Goal: Book appointment/travel/reservation

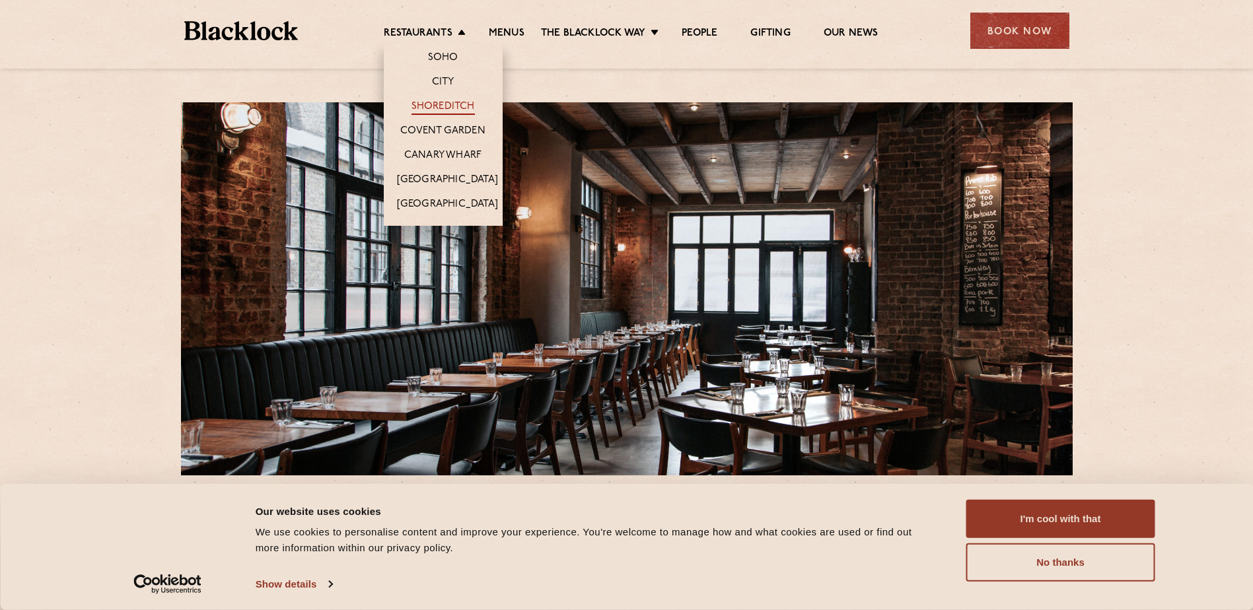
click at [438, 106] on link "Shoreditch" at bounding box center [442, 107] width 63 height 15
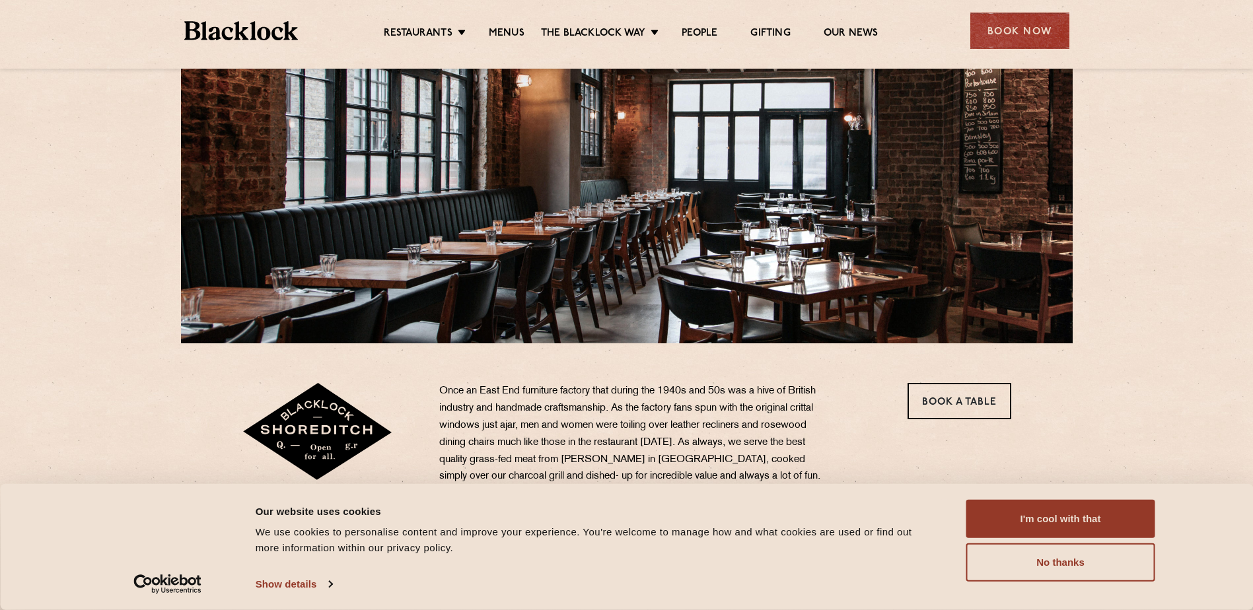
scroll to position [198, 0]
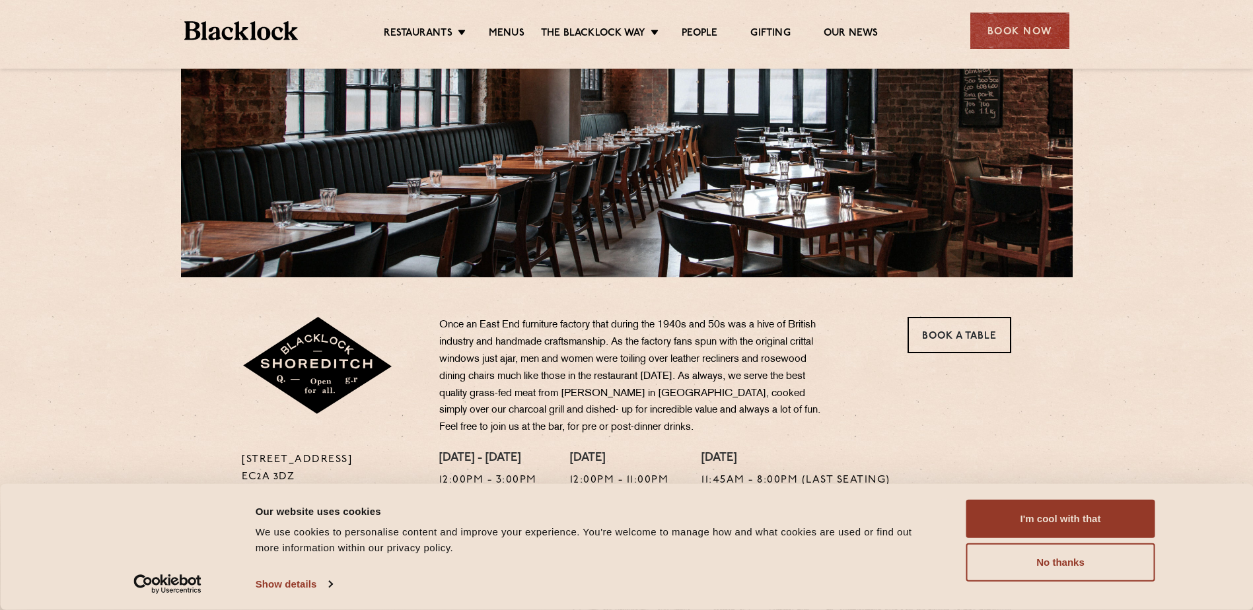
click at [433, 368] on div "Once an East End furniture factory that during the 1940s and 50s was a hive of …" at bounding box center [659, 384] width 460 height 135
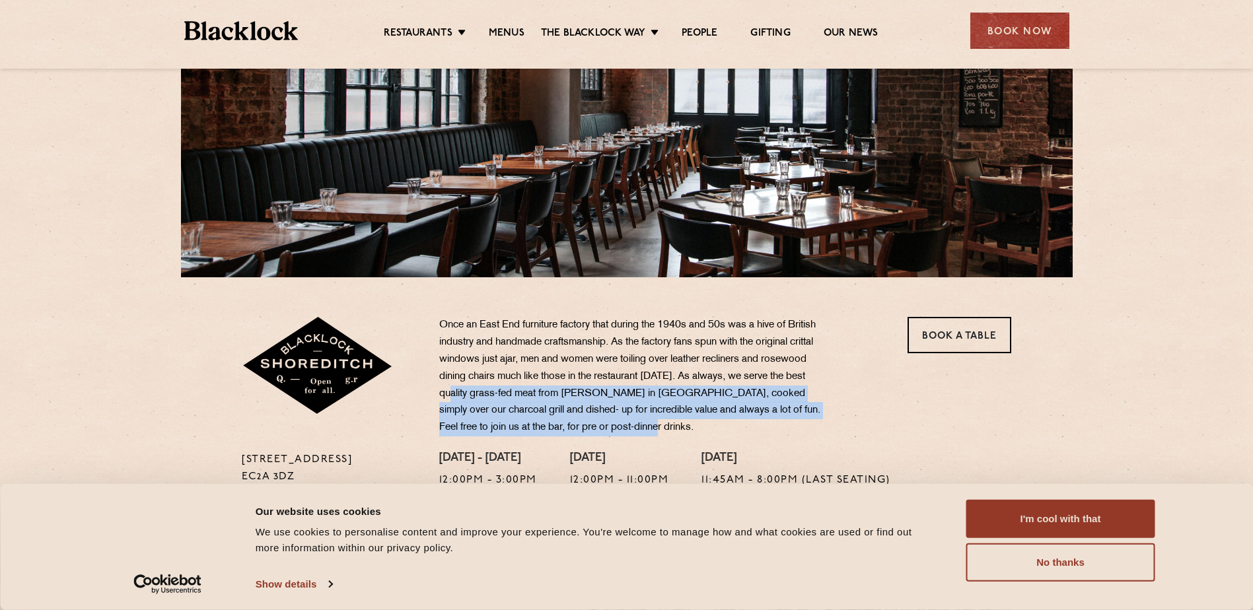
drag, startPoint x: 456, startPoint y: 396, endPoint x: 649, endPoint y: 431, distance: 195.9
click at [649, 431] on p "Once an East End furniture factory that during the 1940s and 50s was a hive of …" at bounding box center [634, 377] width 390 height 120
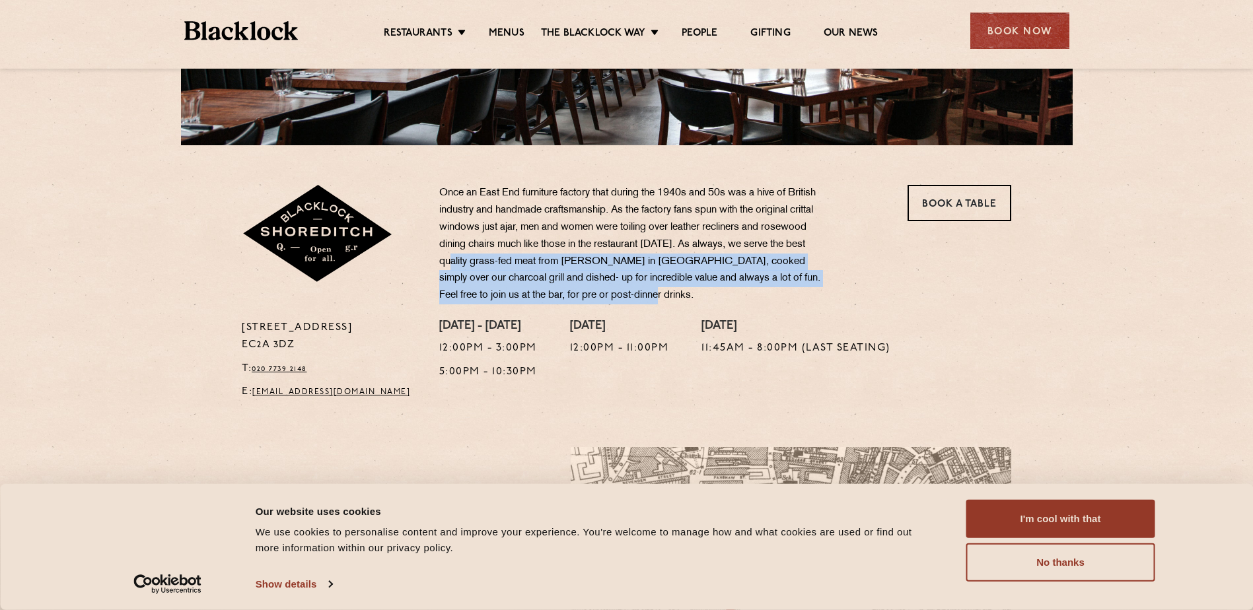
scroll to position [0, 0]
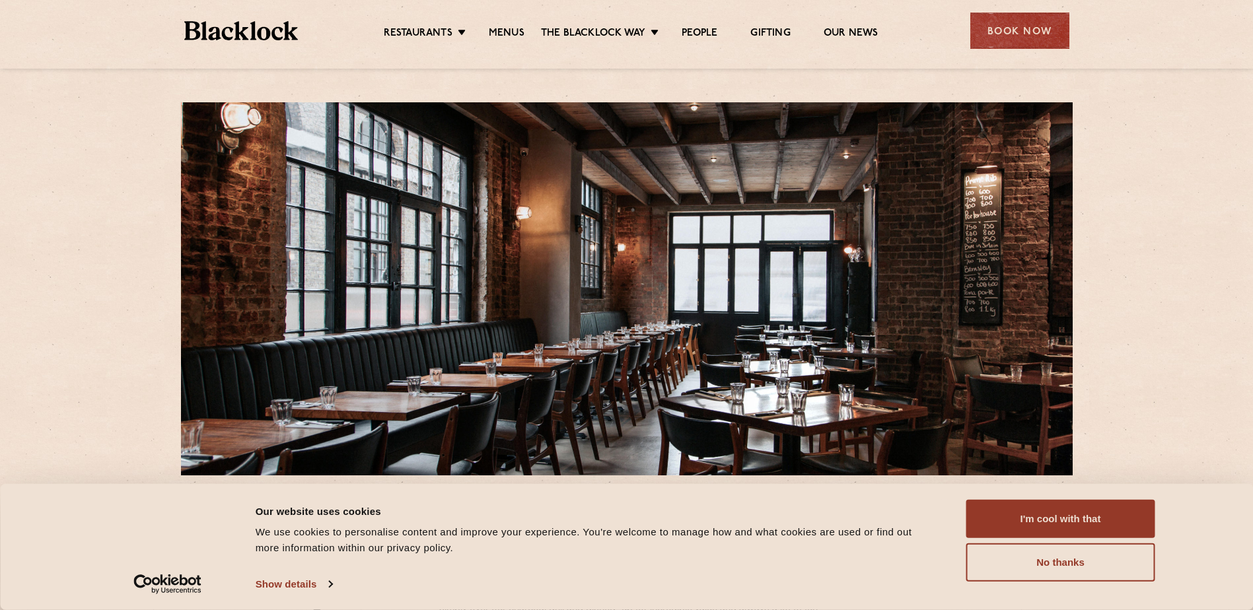
click at [904, 322] on div at bounding box center [626, 288] width 891 height 373
drag, startPoint x: 823, startPoint y: 347, endPoint x: 452, endPoint y: 351, distance: 371.1
click at [452, 351] on div at bounding box center [626, 288] width 891 height 373
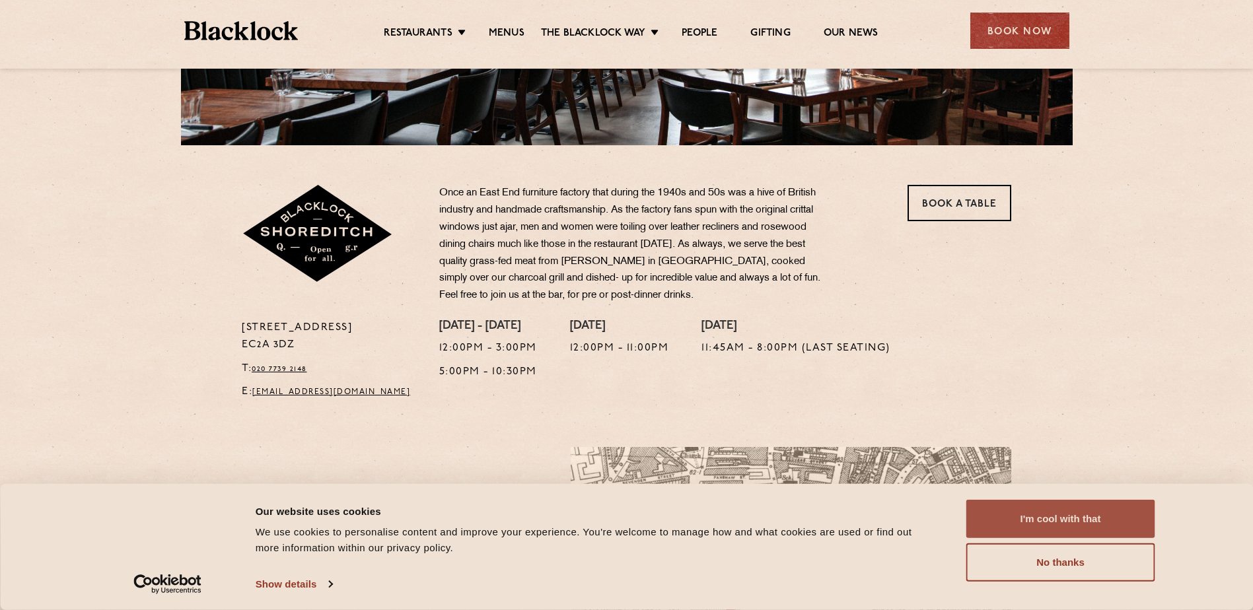
click at [1022, 521] on button "I'm cool with that" at bounding box center [1060, 519] width 189 height 38
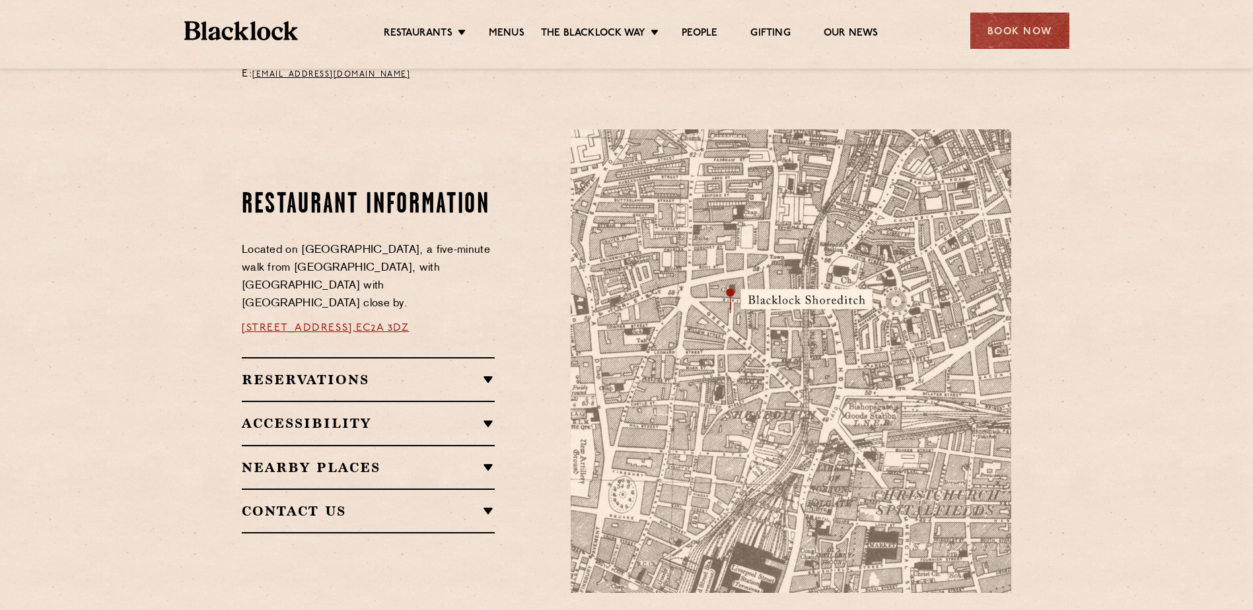
scroll to position [726, 0]
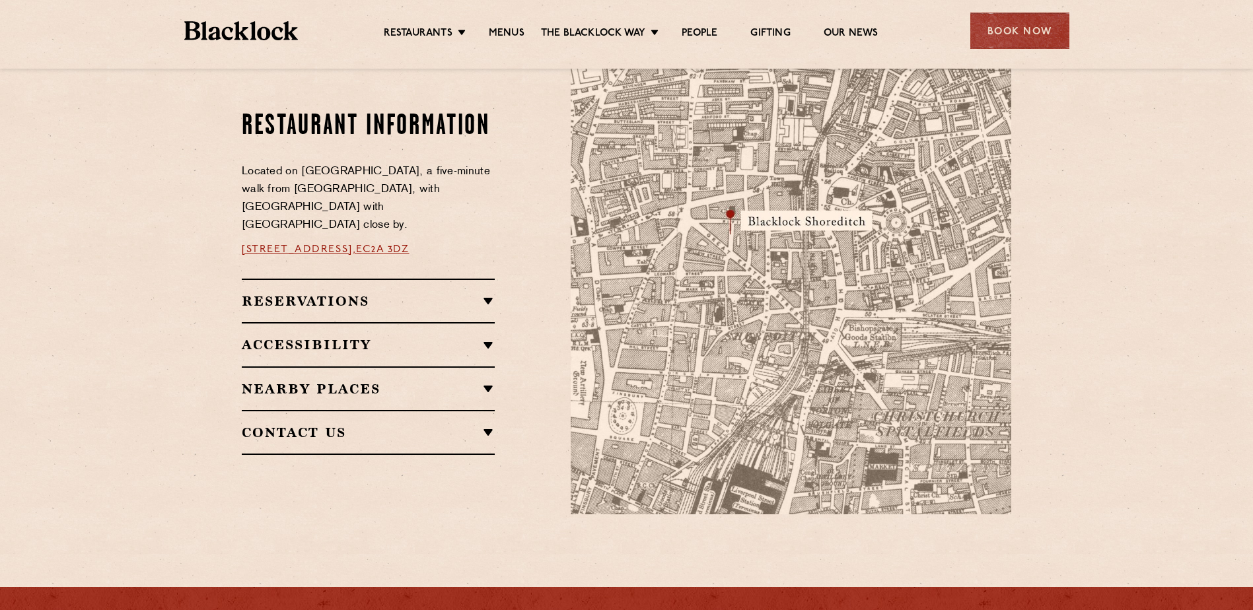
drag, startPoint x: 418, startPoint y: 429, endPoint x: 422, endPoint y: 415, distance: 14.4
click at [380, 523] on section "Restaurant Information Located on [GEOGRAPHIC_DATA], a five-minute walk from [G…" at bounding box center [626, 282] width 1253 height 543
click at [454, 368] on div "Nearby Places Old Street Records [GEOGRAPHIC_DATA] Home Bar [GEOGRAPHIC_DATA][P…" at bounding box center [368, 388] width 253 height 44
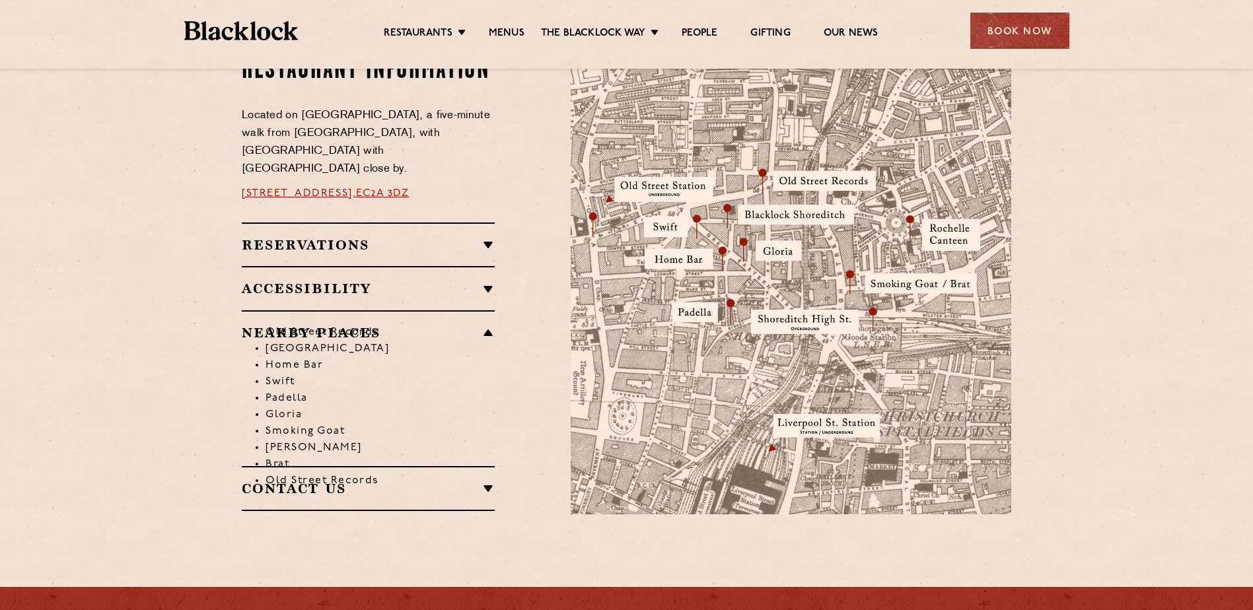
scroll to position [858, 0]
